Goal: Task Accomplishment & Management: Use online tool/utility

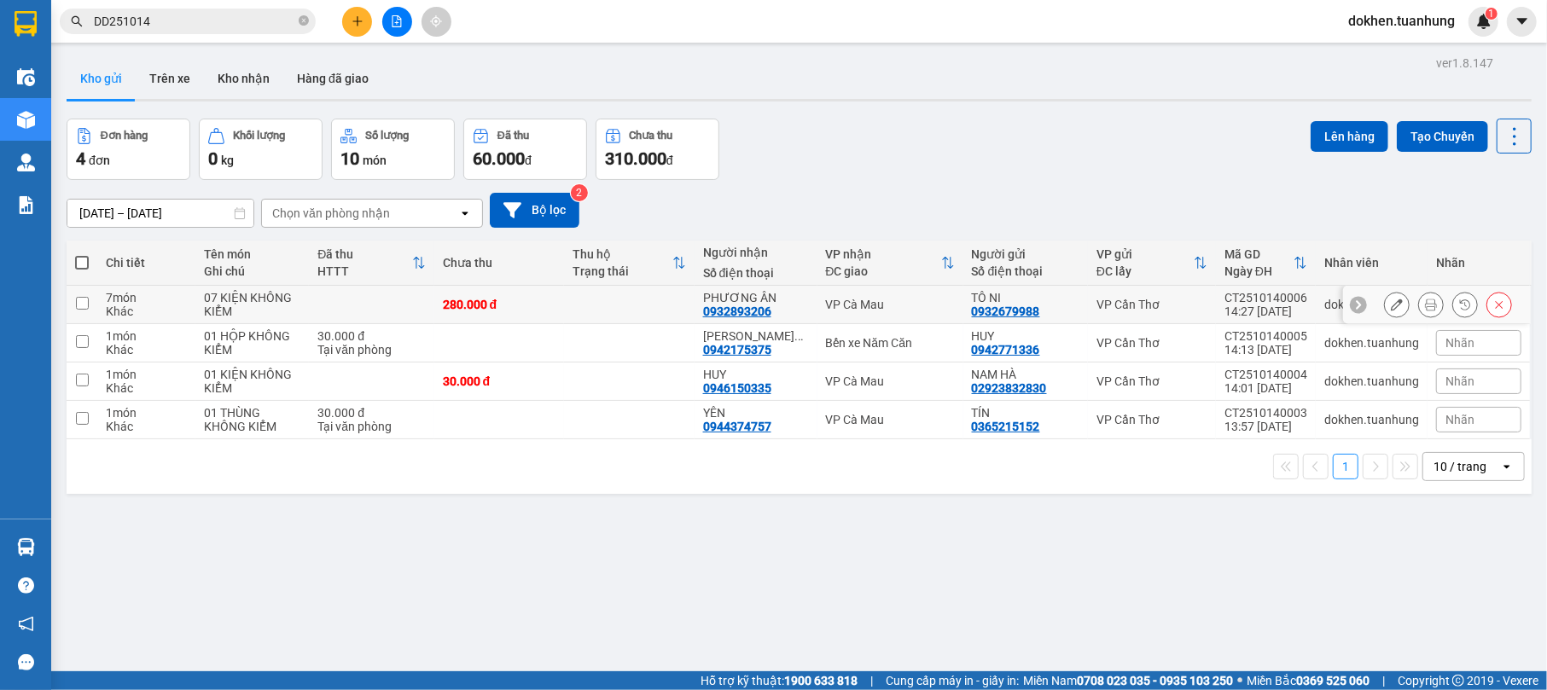
click at [698, 302] on td "PHƯƠNG ÂN 0932893206" at bounding box center [756, 305] width 123 height 38
checkbox input "true"
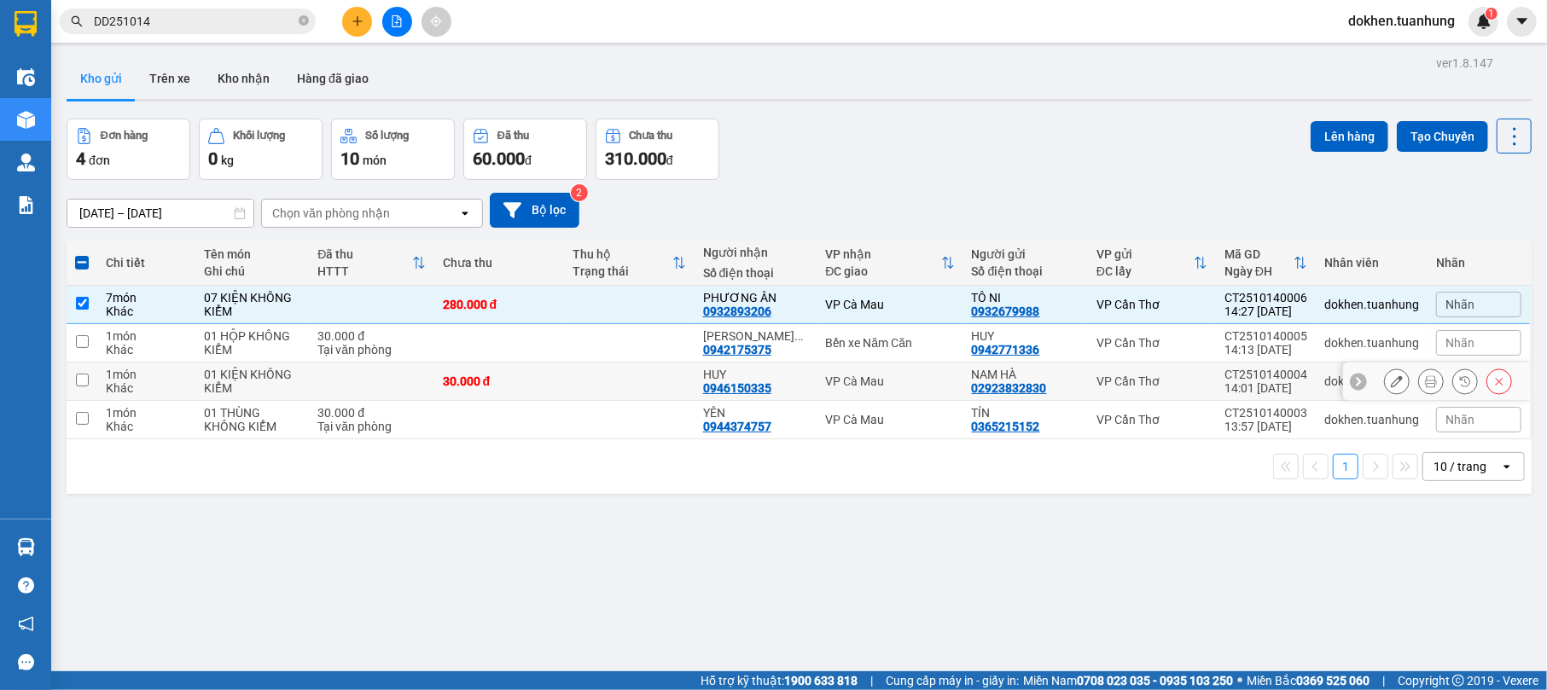
click at [775, 386] on div "HUY 0946150335" at bounding box center [756, 381] width 106 height 27
checkbox input "true"
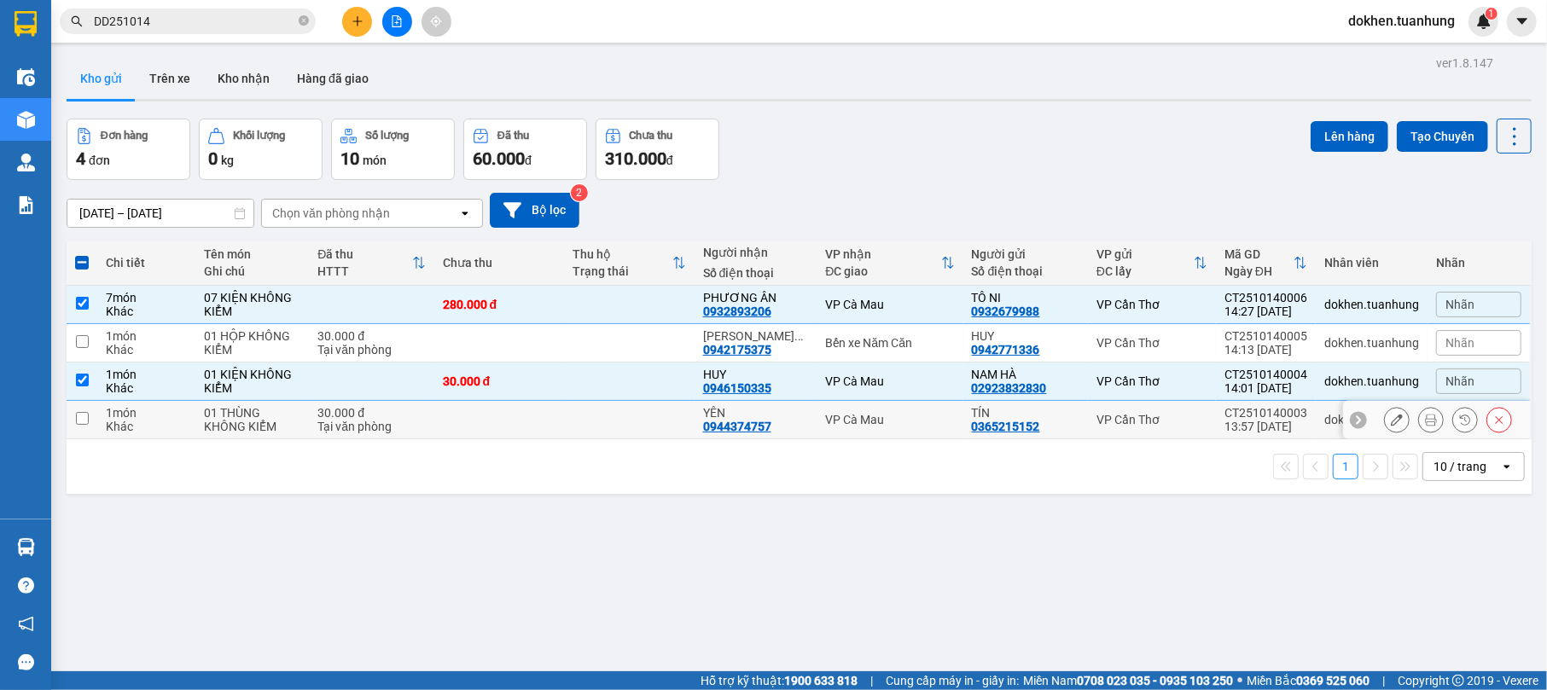
click at [797, 427] on div "YÊN 0944374757" at bounding box center [756, 419] width 106 height 27
checkbox input "true"
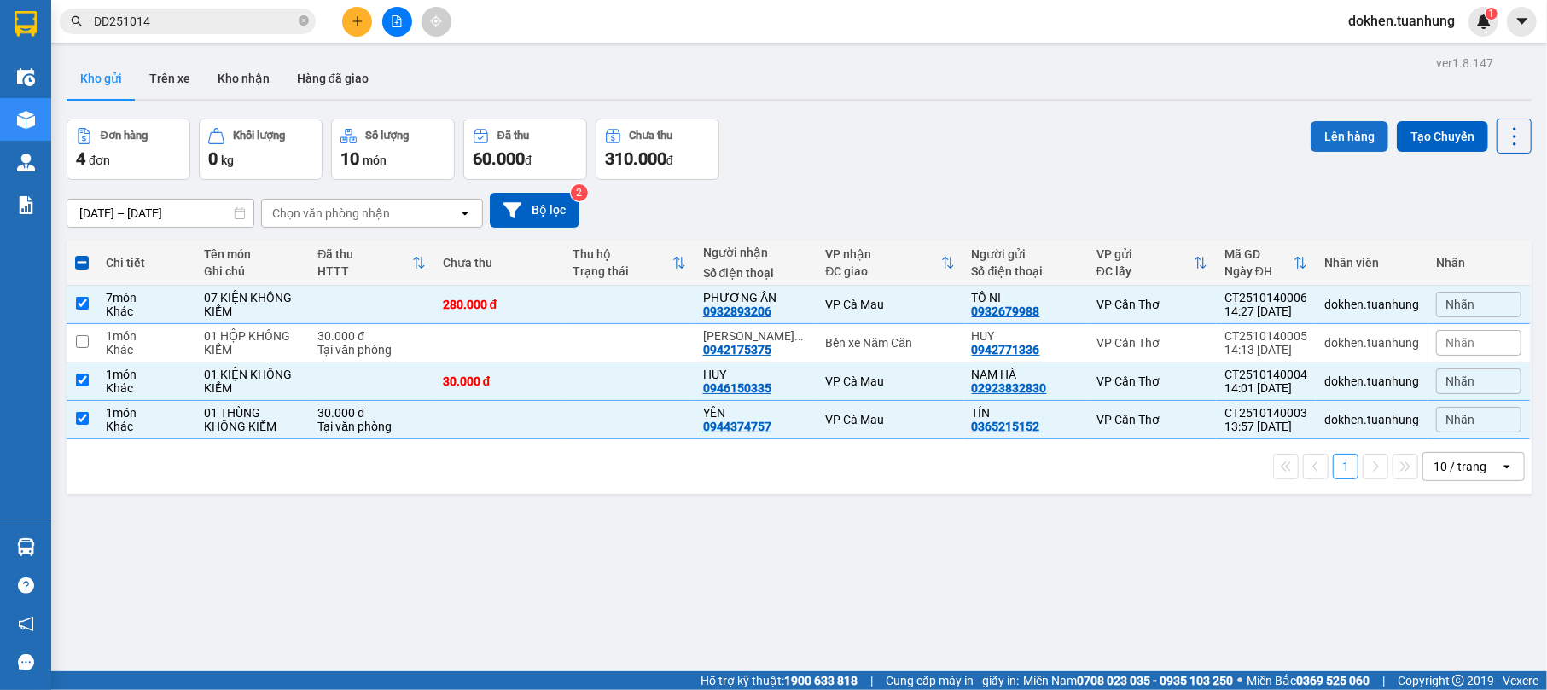
click at [1352, 133] on button "Lên hàng" at bounding box center [1350, 136] width 78 height 31
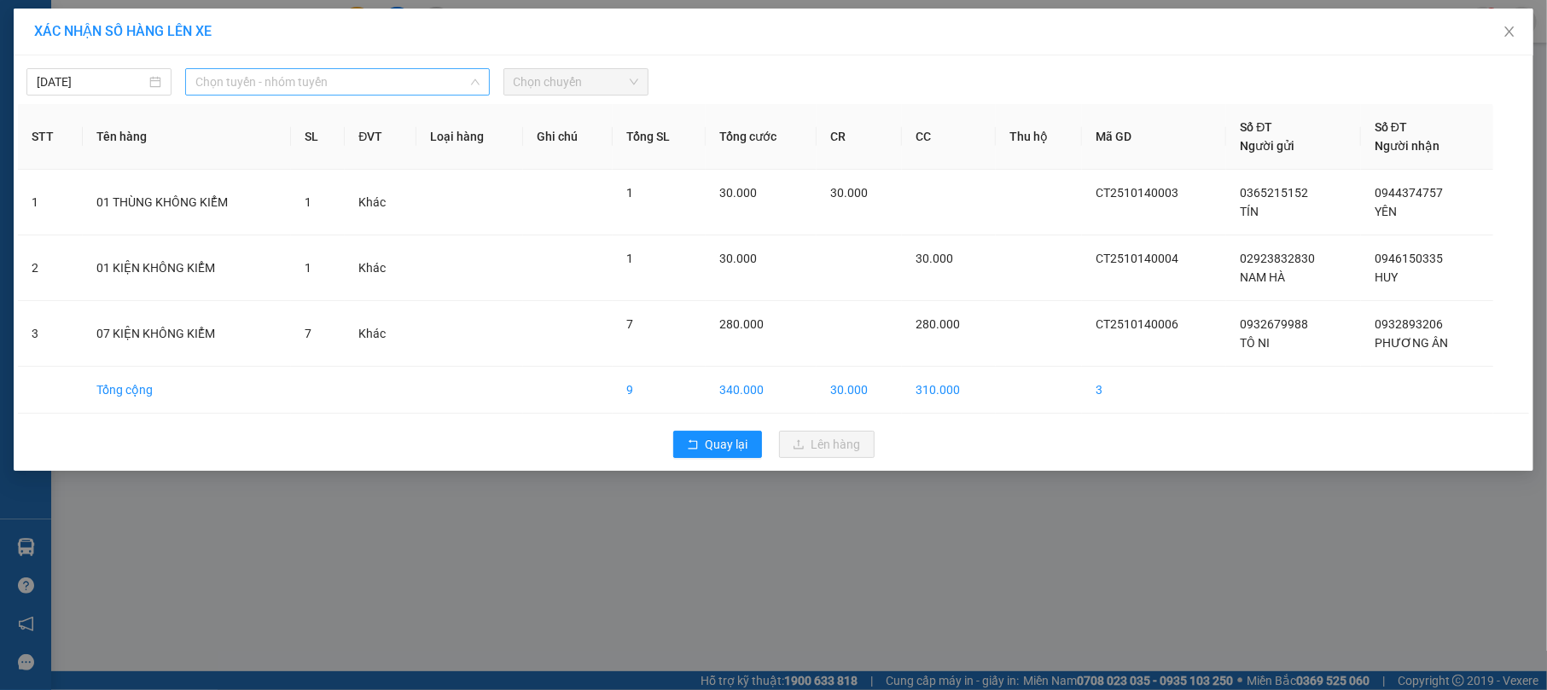
click at [482, 73] on div "Chọn tuyến - nhóm tuyến" at bounding box center [337, 81] width 304 height 27
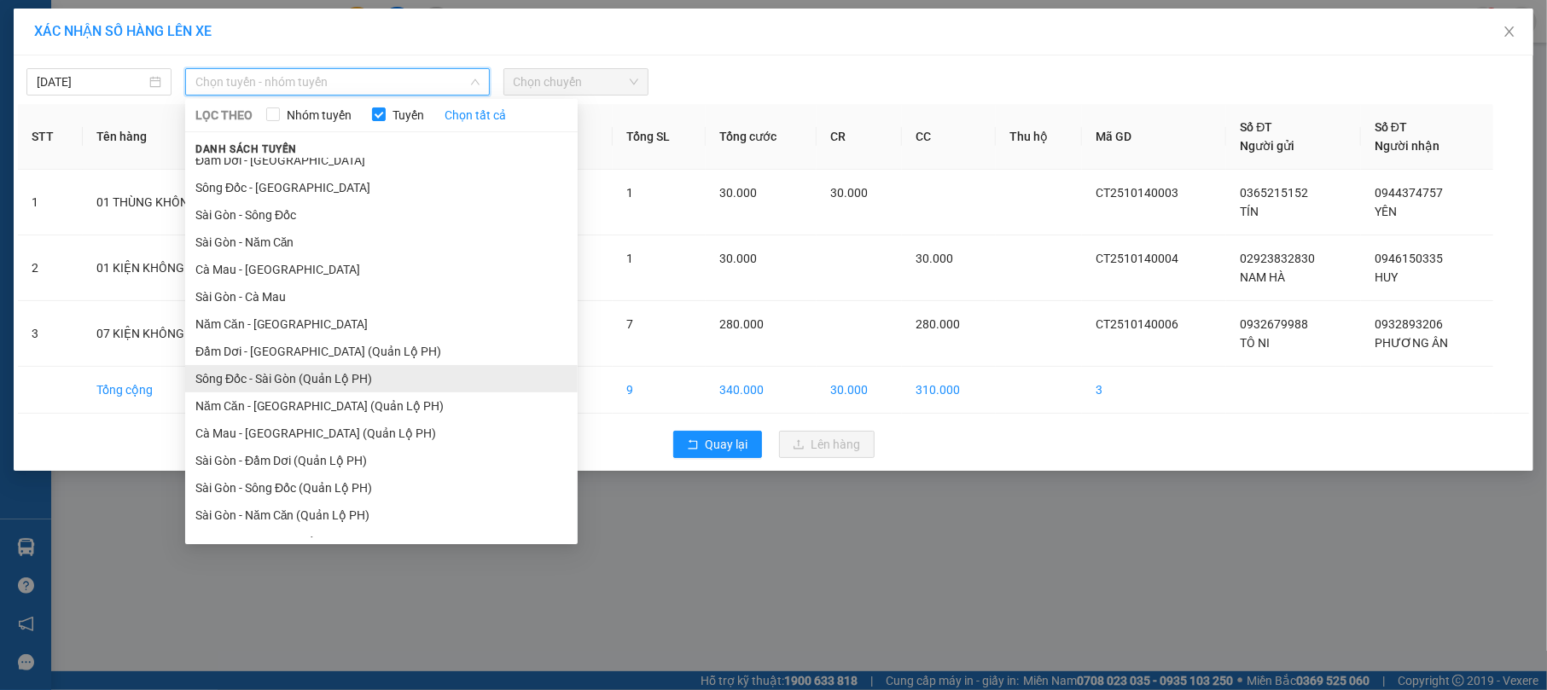
scroll to position [56, 0]
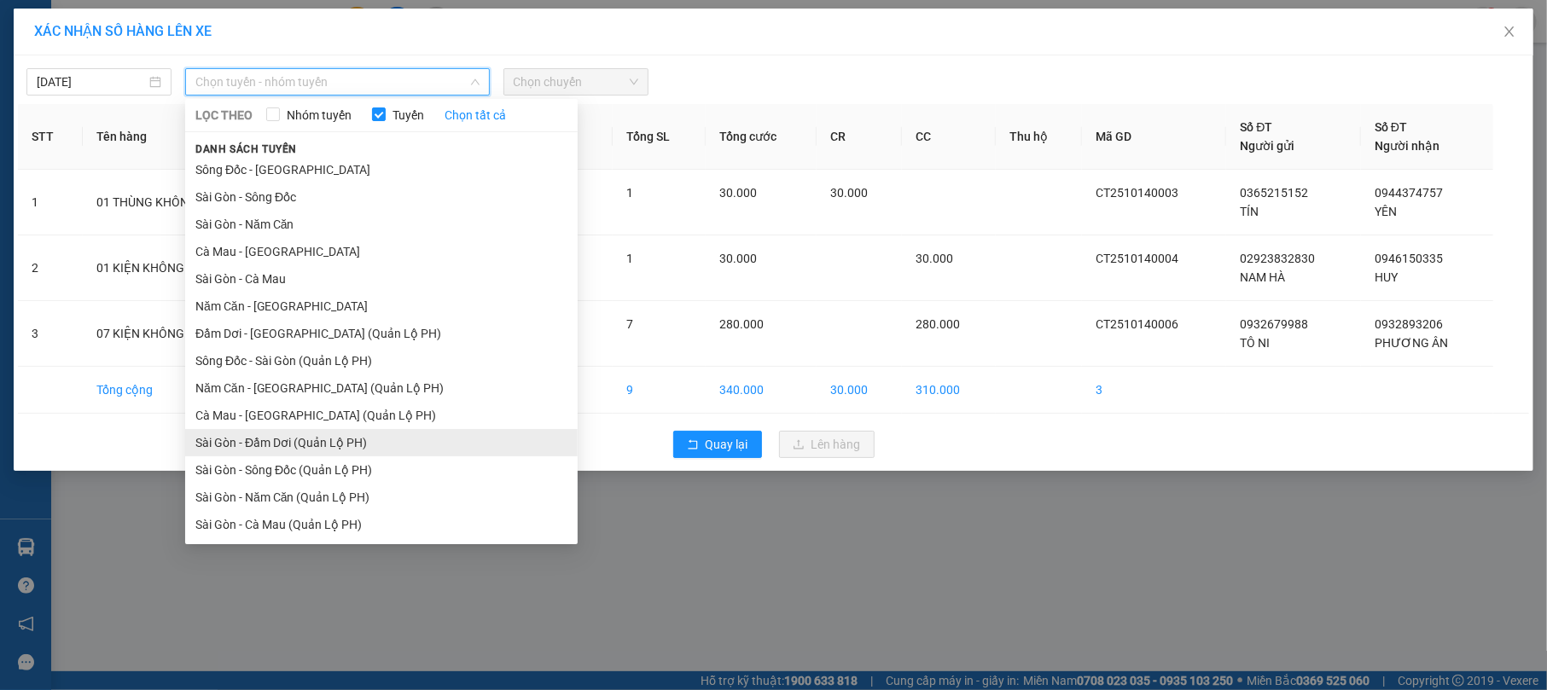
click at [434, 442] on li "Sài Gòn - Đầm Dơi (Quản Lộ PH)" at bounding box center [381, 442] width 393 height 27
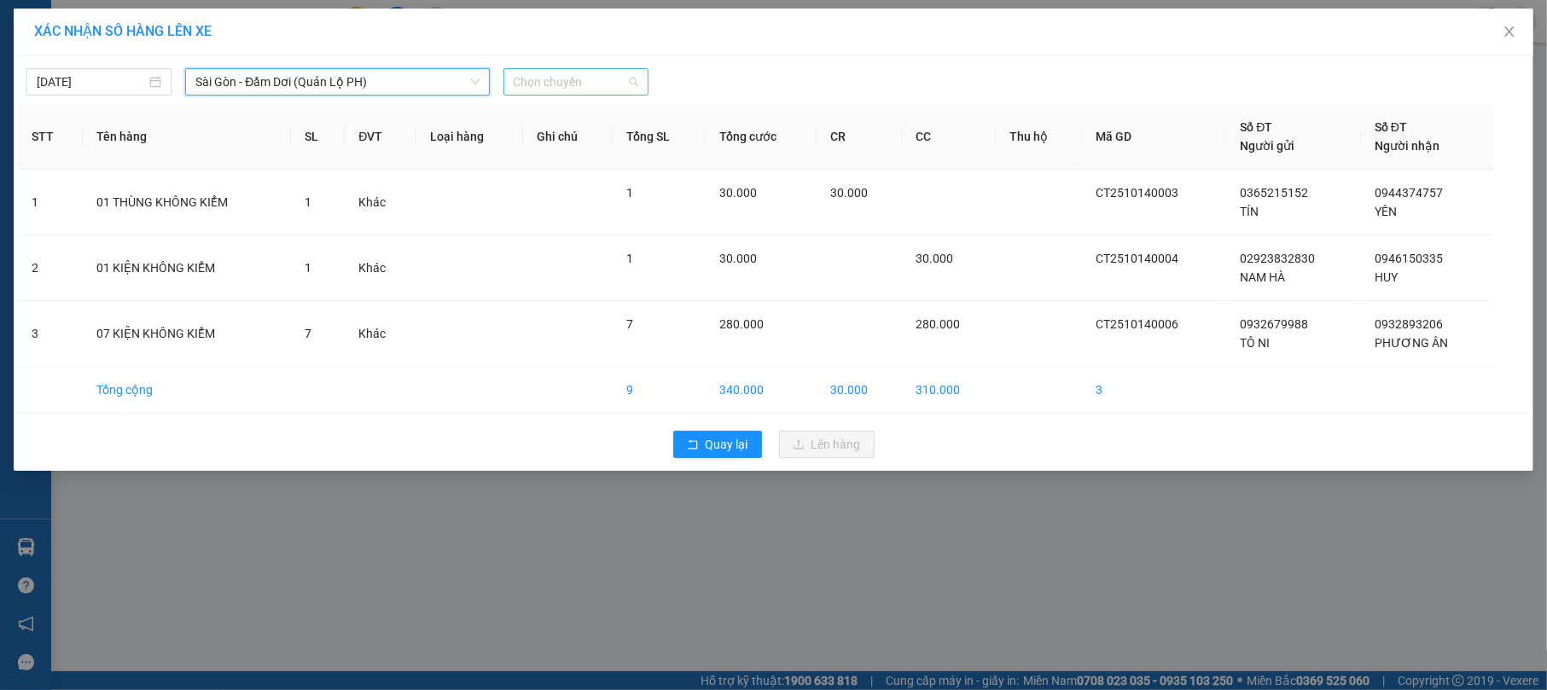
click at [637, 76] on span "Chọn chuyến" at bounding box center [576, 82] width 125 height 26
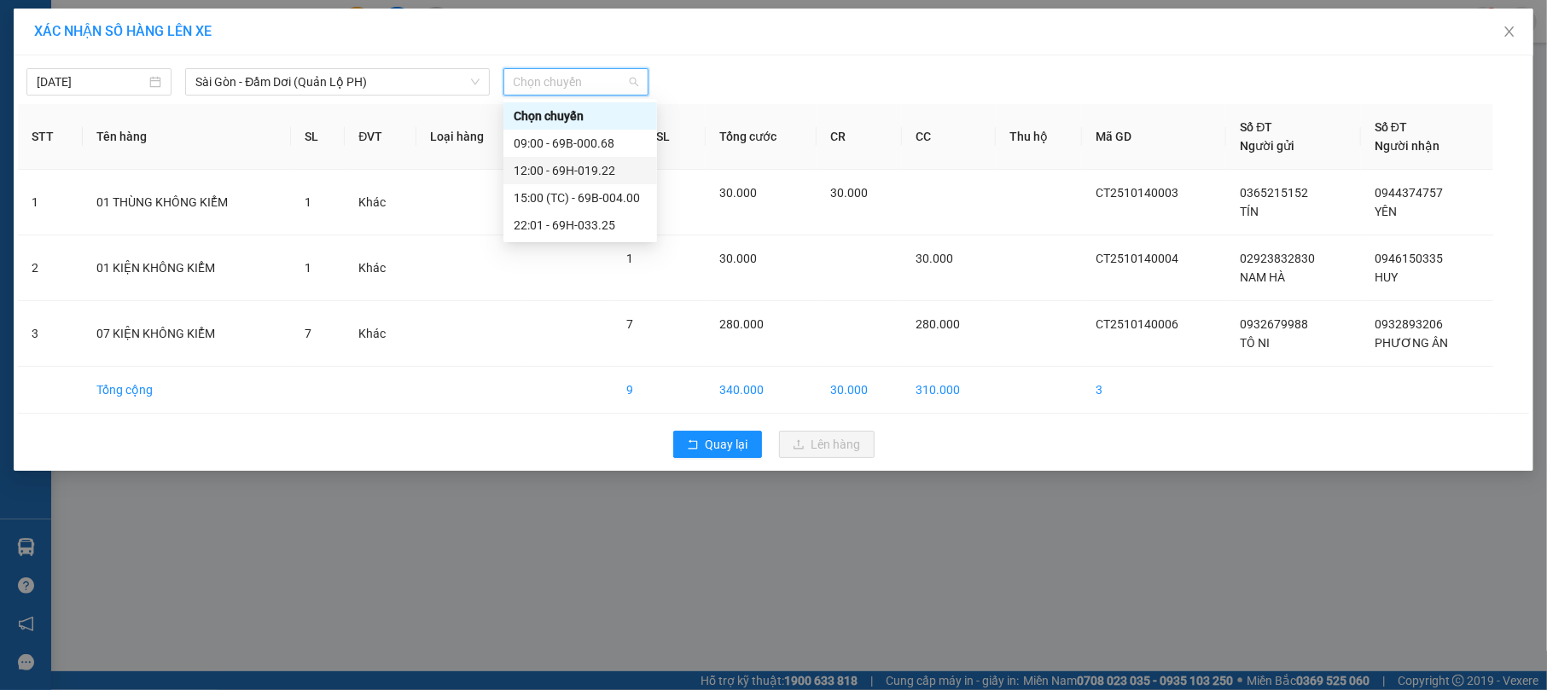
click at [609, 164] on div "12:00 - 69H-019.22" at bounding box center [580, 170] width 133 height 19
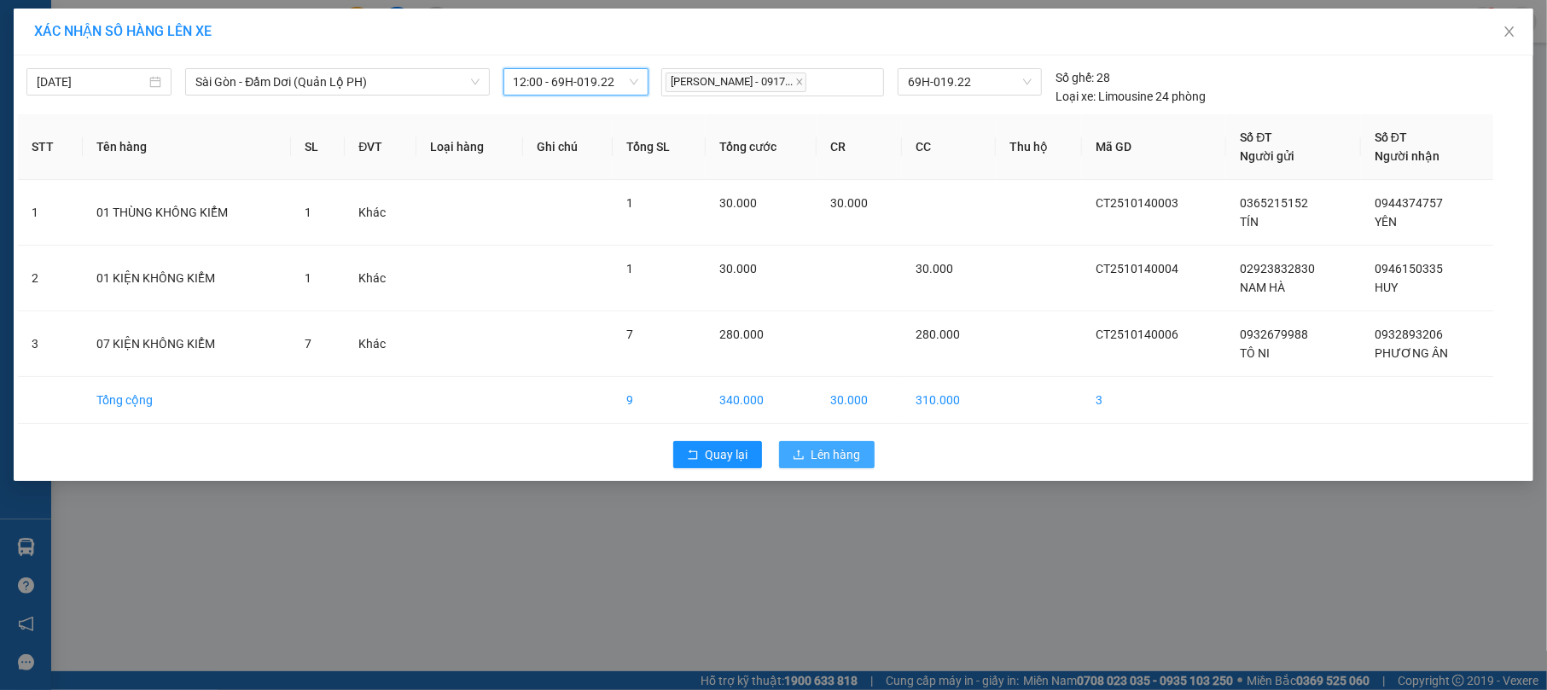
click at [830, 456] on span "Lên hàng" at bounding box center [837, 455] width 50 height 19
